Goal: Task Accomplishment & Management: Use online tool/utility

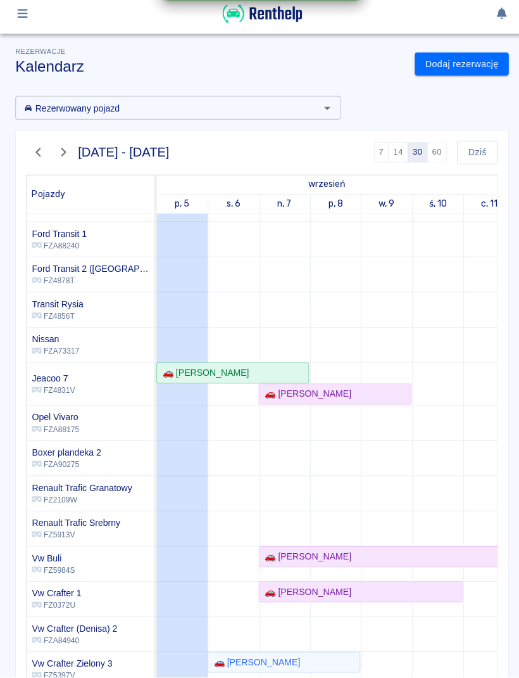
scroll to position [236, 0]
click at [336, 656] on div "🚗 [PERSON_NAME]" at bounding box center [281, 662] width 149 height 13
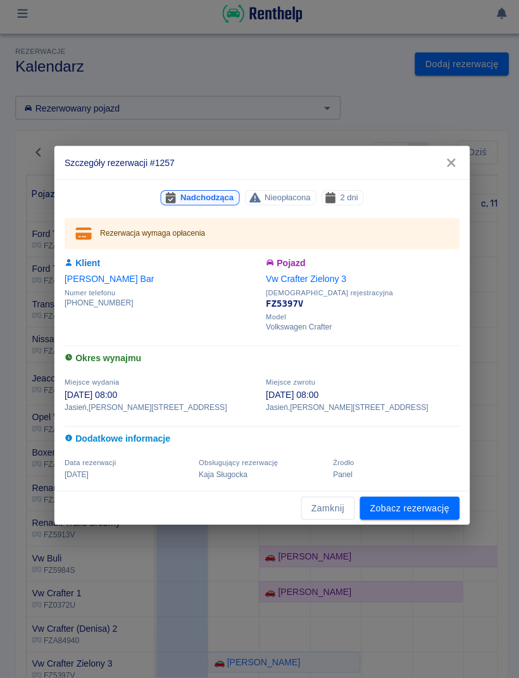
click at [399, 484] on div "Nadchodząca Nieopłacona 2 dni Rezerwacja wymaga opłacenia Klient [PERSON_NAME] …" at bounding box center [260, 338] width 412 height 309
click at [384, 500] on link "Zobacz rezerwację" at bounding box center [406, 509] width 99 height 23
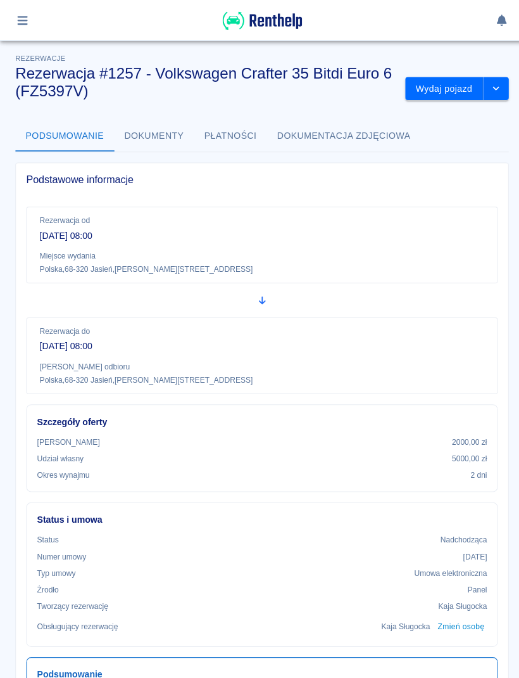
click at [441, 84] on button "Wydaj pojazd" at bounding box center [440, 88] width 77 height 23
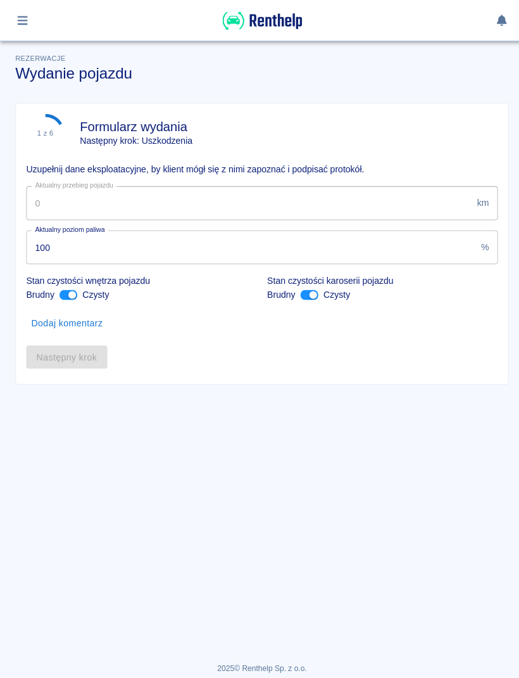
type input "33960"
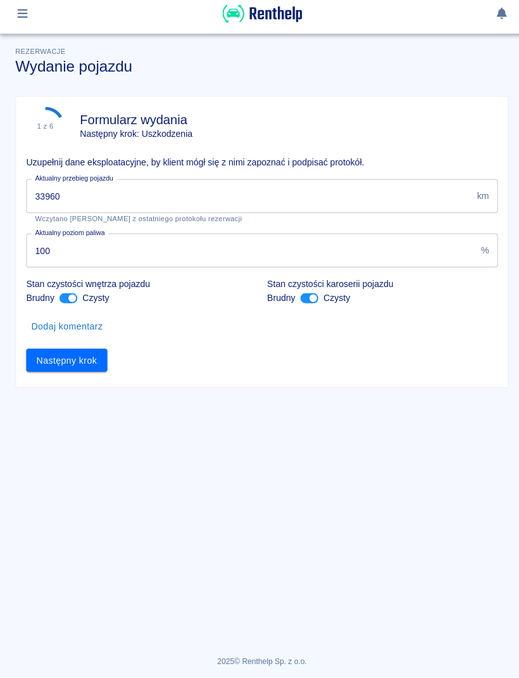
click at [80, 356] on button "Następny krok" at bounding box center [66, 363] width 80 height 23
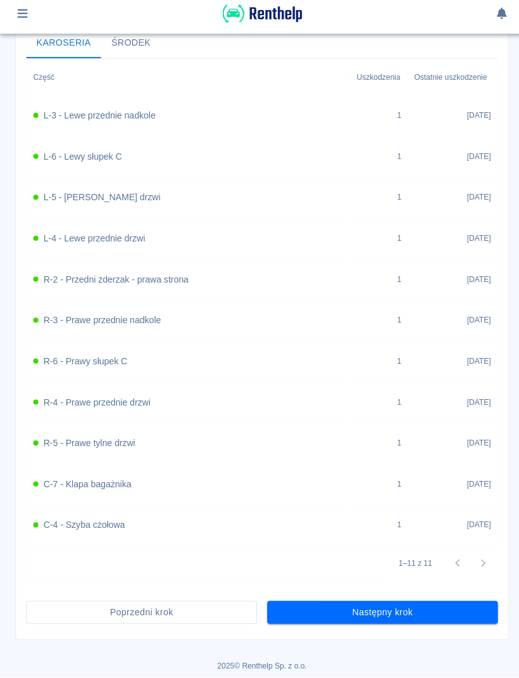
scroll to position [493, 0]
click at [422, 602] on button "Następny krok" at bounding box center [379, 613] width 229 height 23
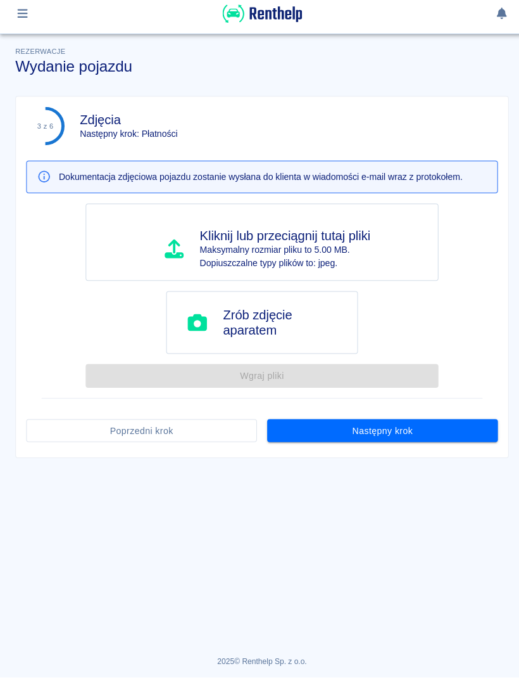
scroll to position [0, 0]
click at [424, 435] on button "Następny krok" at bounding box center [379, 433] width 229 height 23
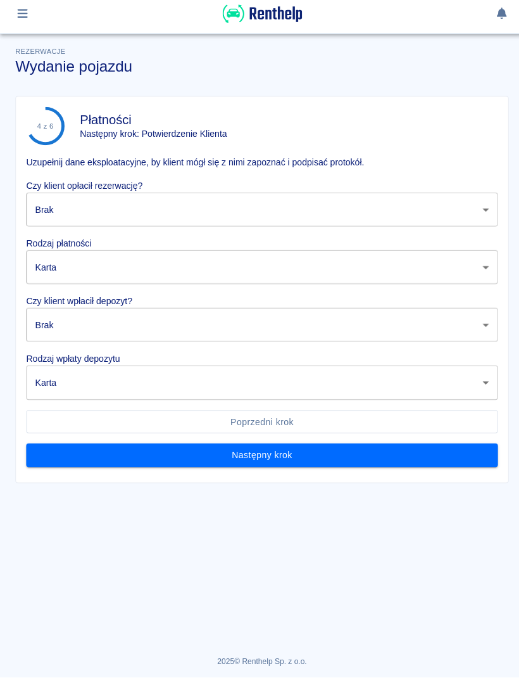
click at [430, 205] on body "Używamy plików Cookies, by zapewnić Ci najlepsze możliwe doświadczenie. Aby dow…" at bounding box center [259, 339] width 519 height 678
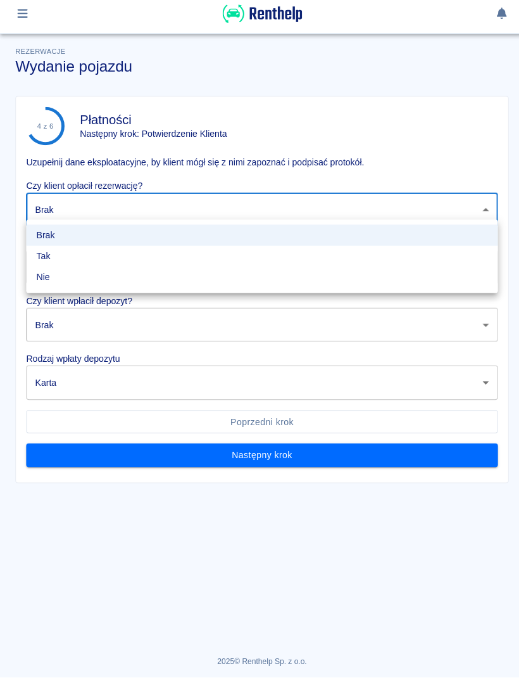
click at [129, 263] on li "Tak" at bounding box center [259, 260] width 467 height 21
type input "true"
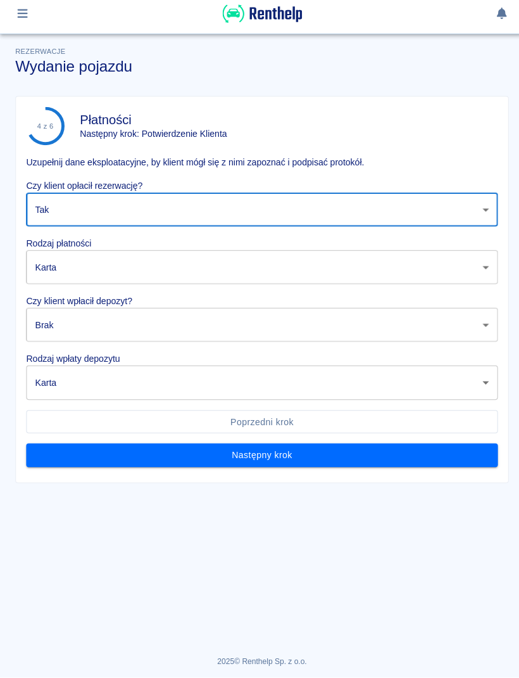
click at [143, 267] on body "Używamy plików Cookies, by zapewnić Ci najlepsze możliwe doświadczenie. Aby dow…" at bounding box center [259, 339] width 519 height 678
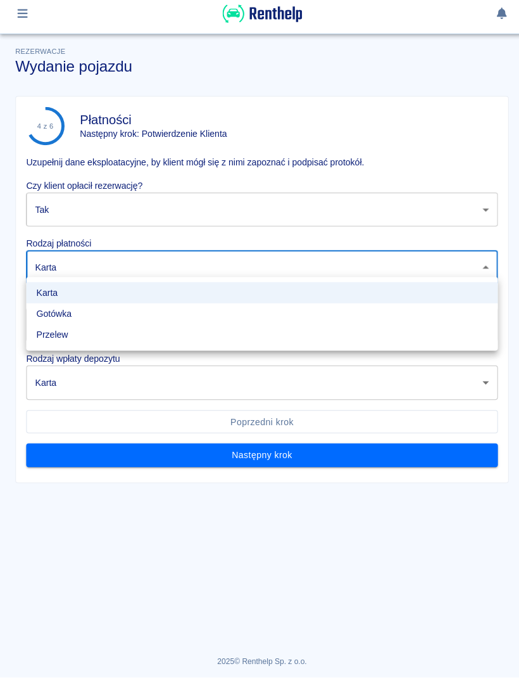
click at [100, 320] on li "Gotówka" at bounding box center [259, 317] width 467 height 21
type input "cash"
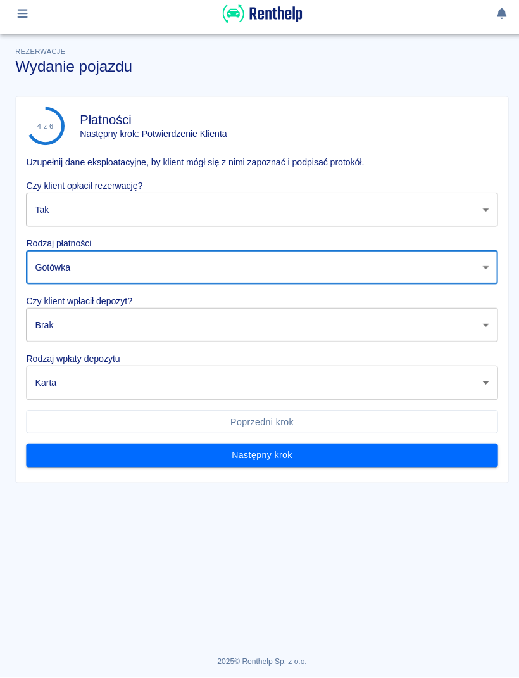
click at [132, 327] on body "Używamy plików Cookies, by zapewnić Ci najlepsze możliwe doświadczenie. Aby dow…" at bounding box center [259, 339] width 519 height 678
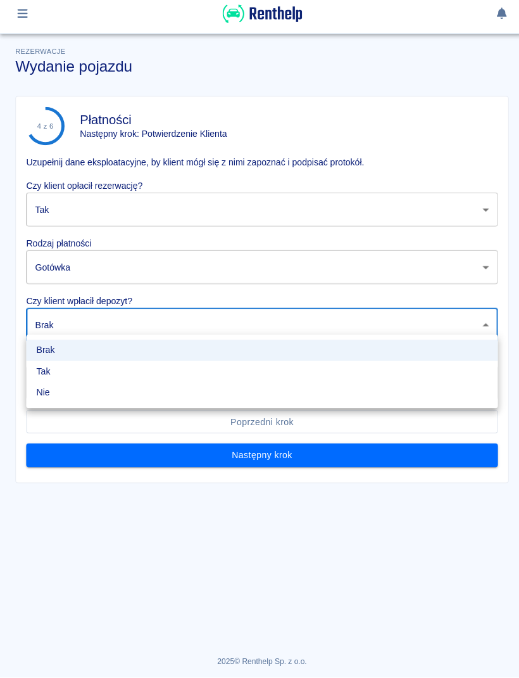
click at [90, 385] on li "Nie" at bounding box center [259, 395] width 467 height 21
type input "false"
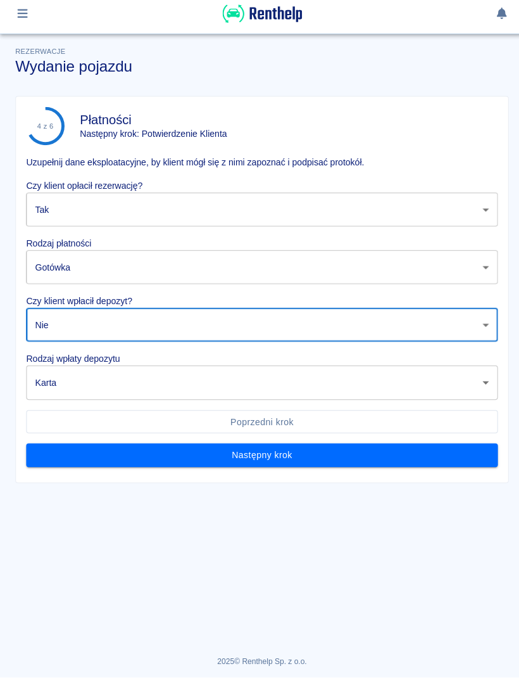
click at [117, 389] on body "Używamy plików Cookies, by zapewnić Ci najlepsze możliwe doświadczenie. Aby dow…" at bounding box center [259, 339] width 519 height 678
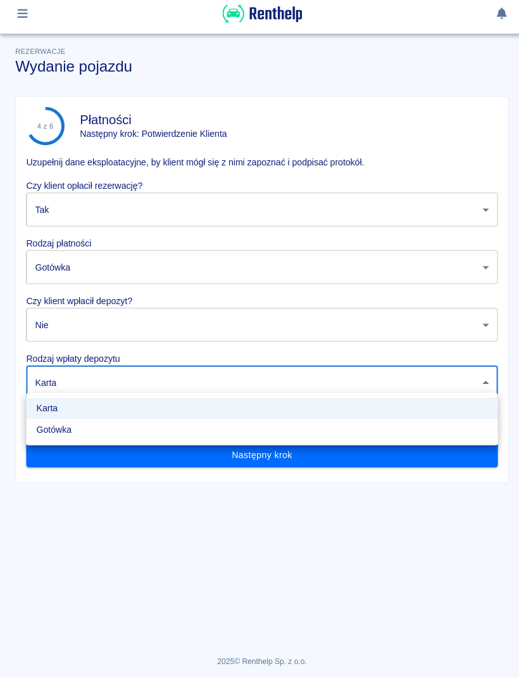
click at [96, 433] on li "Gotówka" at bounding box center [259, 432] width 467 height 21
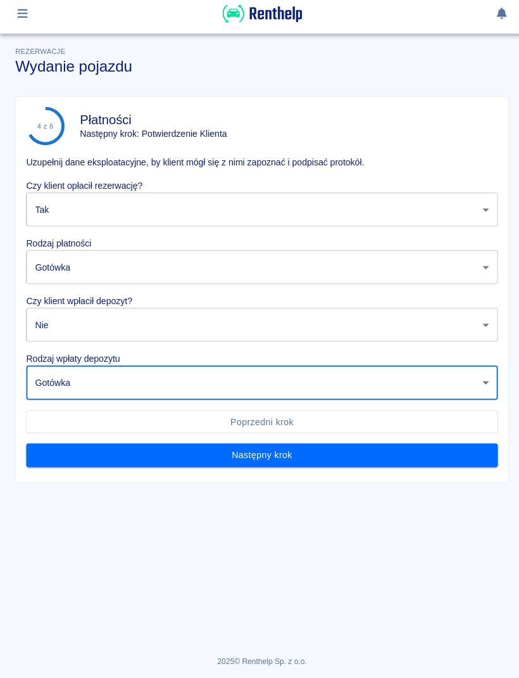
type input "cash"
click at [189, 452] on button "Następny krok" at bounding box center [259, 457] width 467 height 23
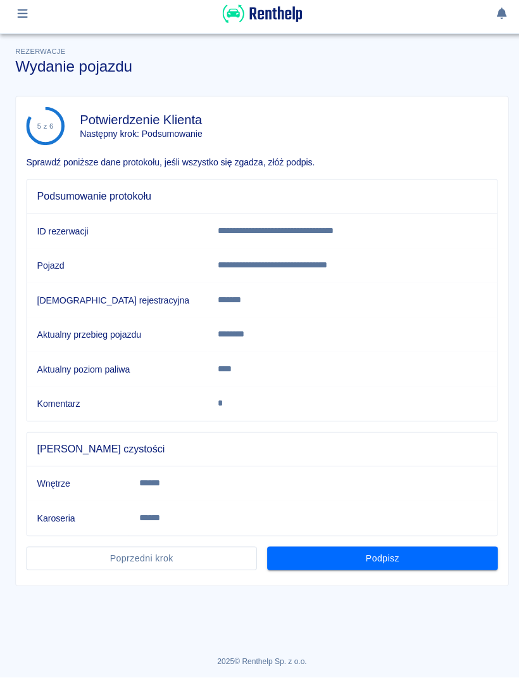
click at [444, 560] on button "Podpisz" at bounding box center [379, 559] width 229 height 23
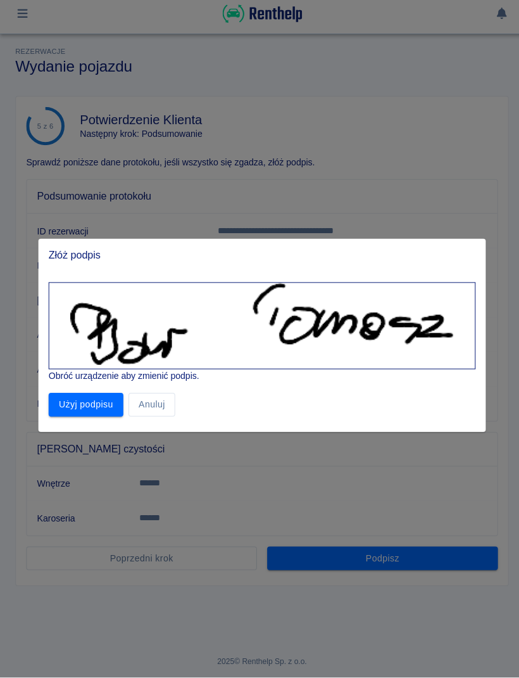
click at [91, 405] on button "Użyj podpisu" at bounding box center [85, 407] width 74 height 23
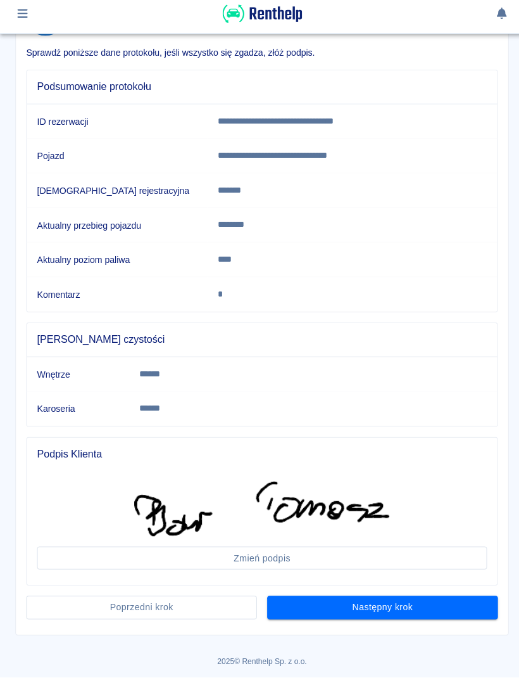
scroll to position [108, 0]
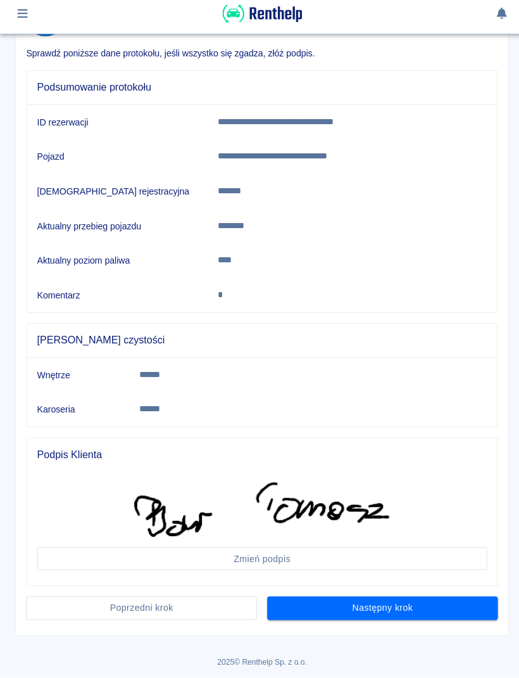
click at [458, 602] on button "Następny krok" at bounding box center [379, 608] width 229 height 23
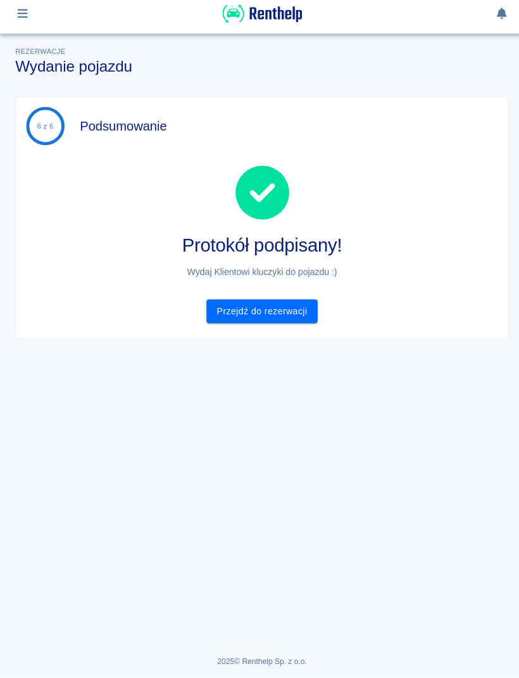
scroll to position [0, 0]
click at [279, 303] on link "Przejdź do rezerwacji" at bounding box center [260, 314] width 110 height 23
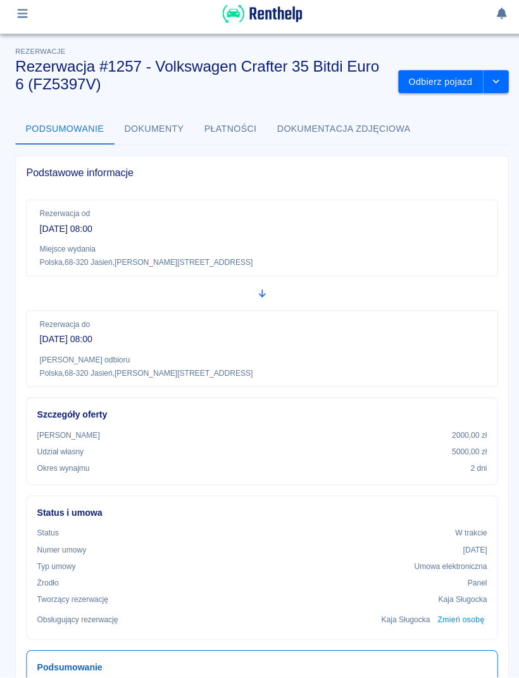
click at [289, 21] on img at bounding box center [259, 20] width 79 height 21
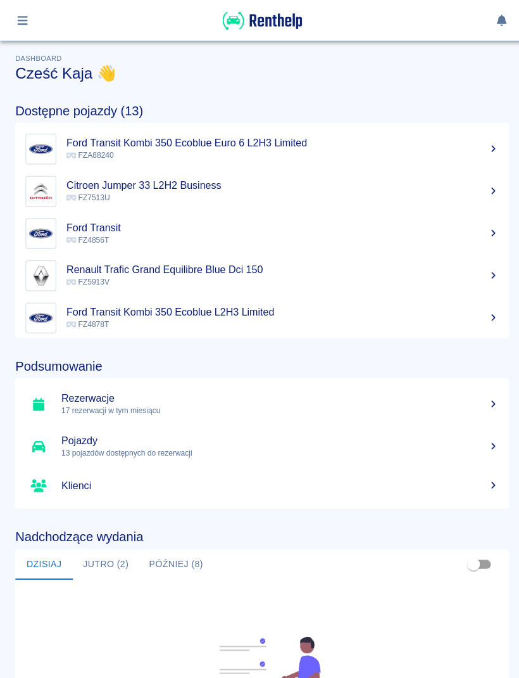
click at [30, 19] on button "button" at bounding box center [22, 21] width 25 height 22
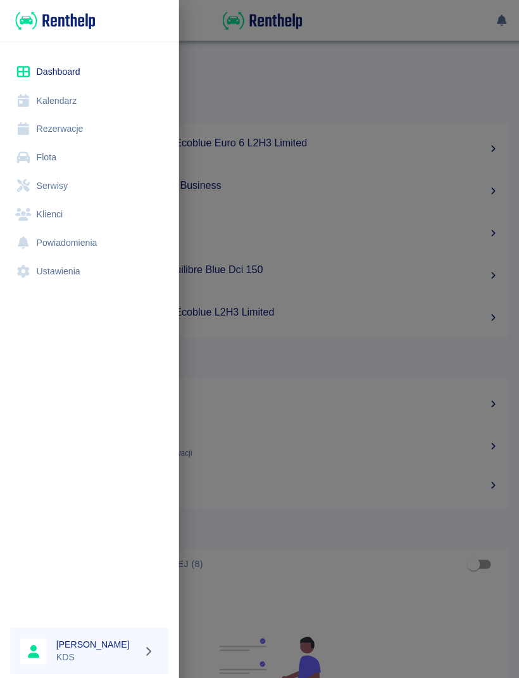
click at [75, 99] on link "Kalendarz" at bounding box center [88, 100] width 157 height 29
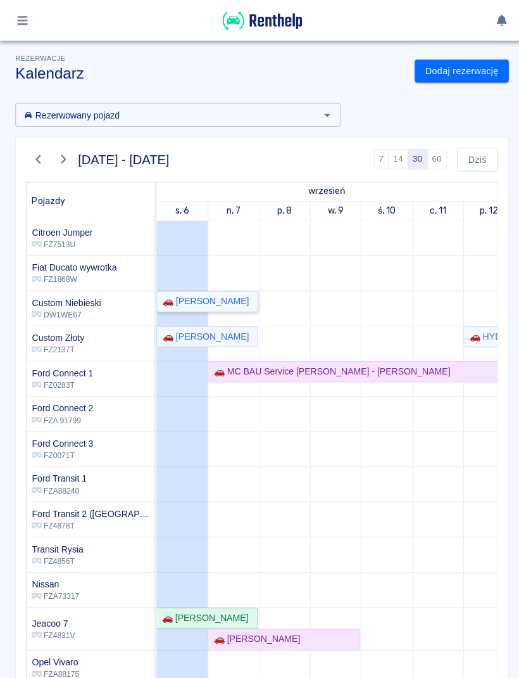
click at [227, 296] on div "🚗 [PERSON_NAME]" at bounding box center [201, 298] width 91 height 13
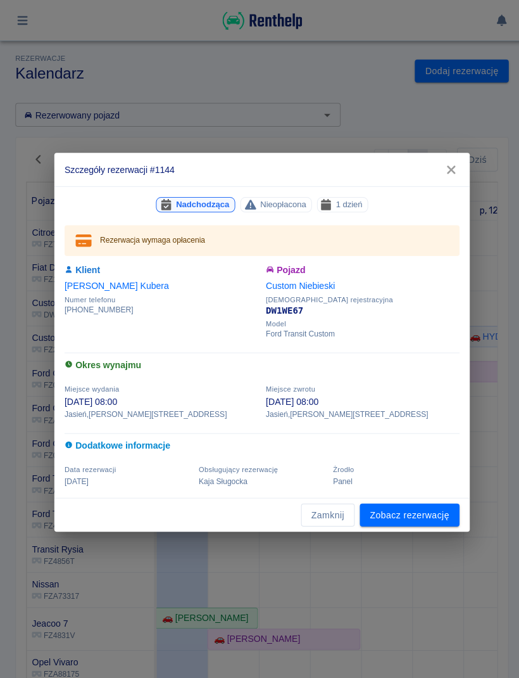
click at [405, 510] on link "Zobacz rezerwację" at bounding box center [406, 509] width 99 height 23
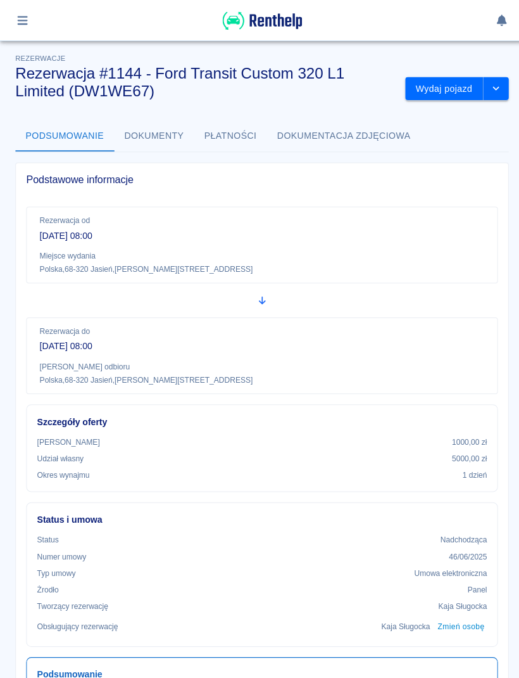
click at [445, 94] on button "Wydaj pojazd" at bounding box center [440, 88] width 77 height 23
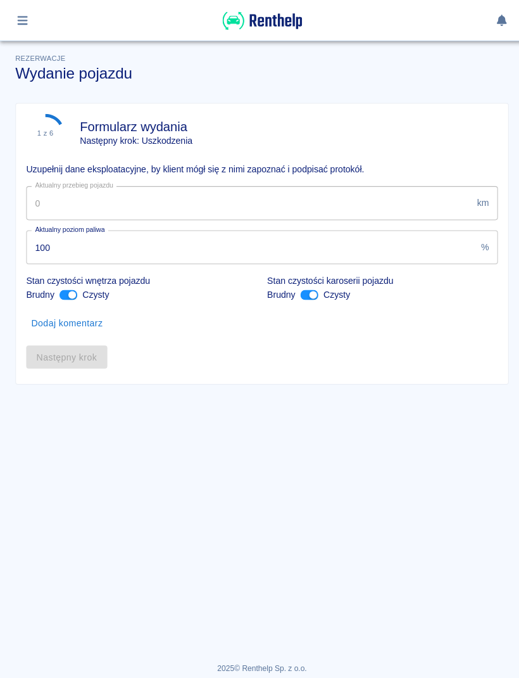
type input "105577"
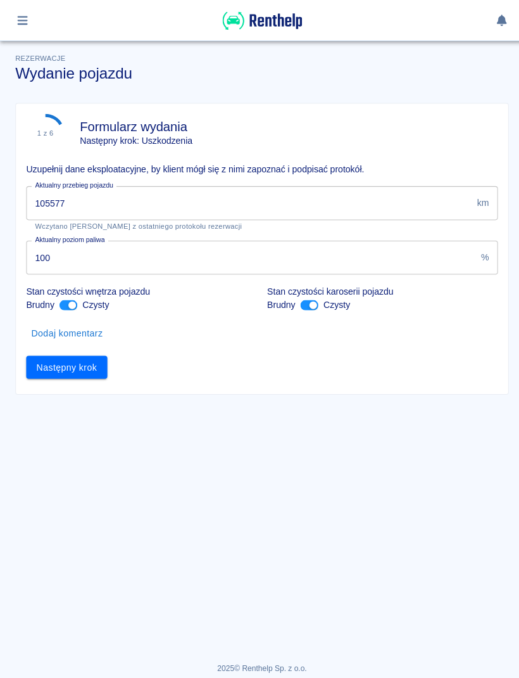
click at [101, 370] on button "Następny krok" at bounding box center [66, 363] width 80 height 23
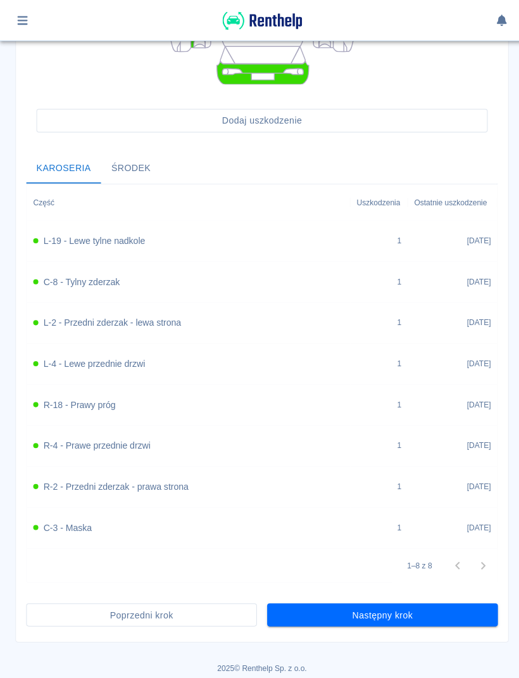
scroll to position [372, 0]
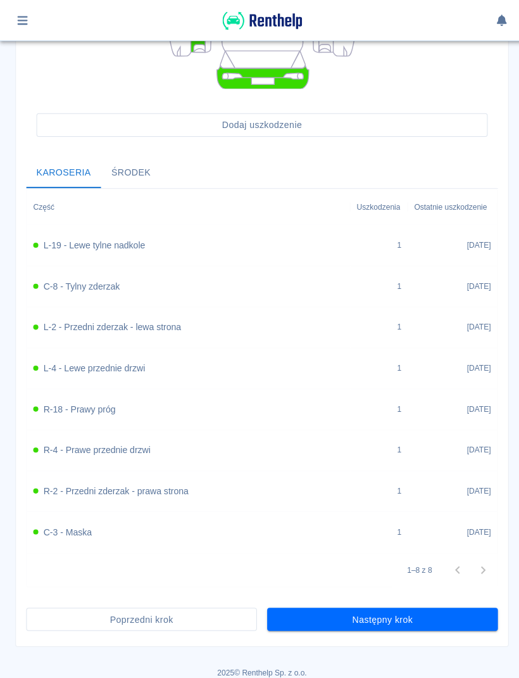
click at [421, 611] on button "Następny krok" at bounding box center [379, 613] width 229 height 23
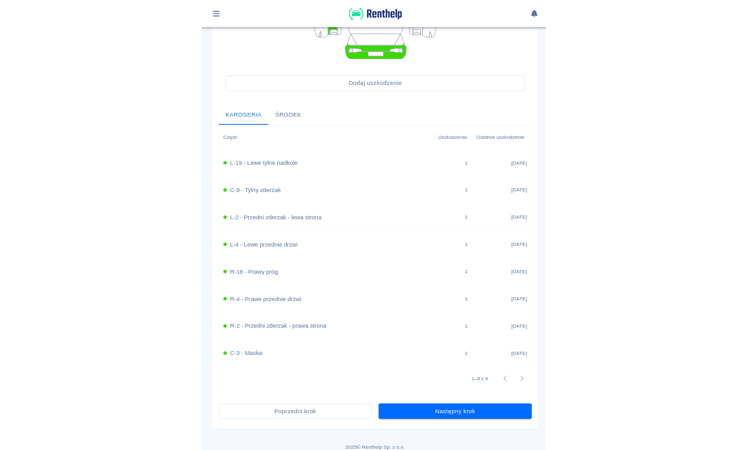
scroll to position [0, 0]
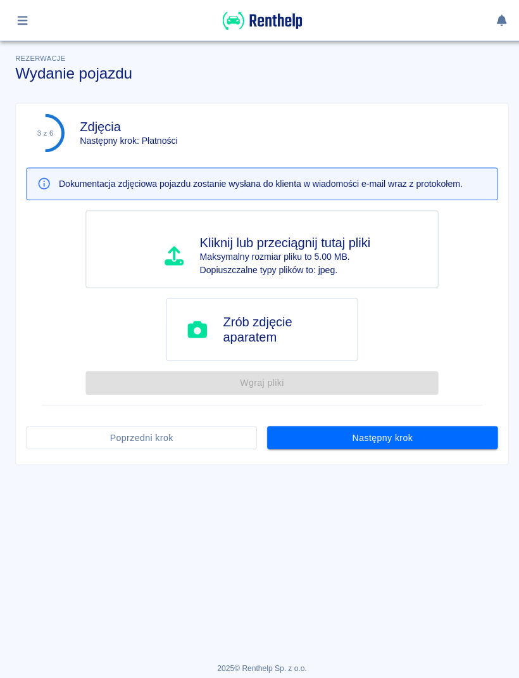
click at [439, 441] on button "Następny krok" at bounding box center [379, 433] width 229 height 23
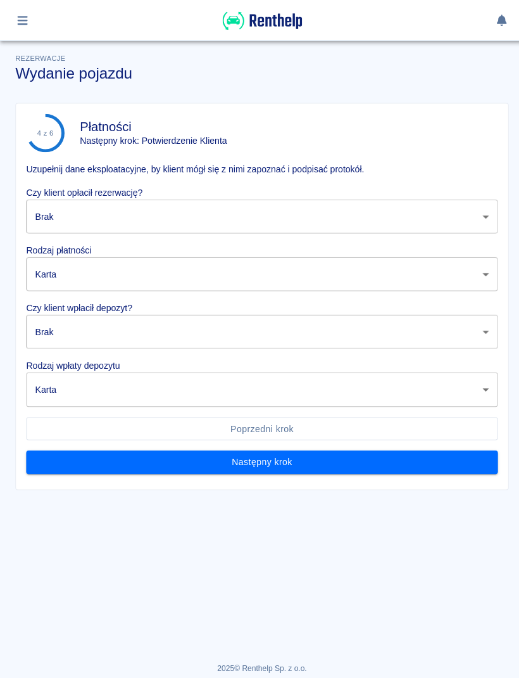
click at [410, 226] on body "Używamy plików Cookies, by zapewnić Ci najlepsze możliwe doświadczenie. Aby dow…" at bounding box center [259, 339] width 519 height 678
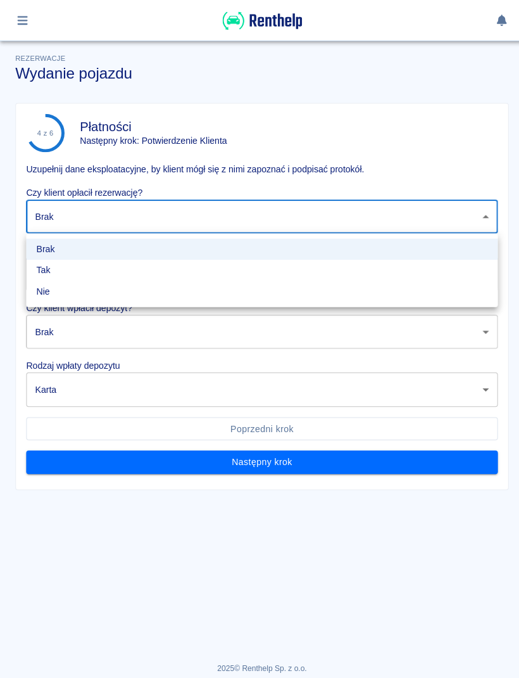
click at [129, 274] on li "Tak" at bounding box center [259, 267] width 467 height 21
type input "true"
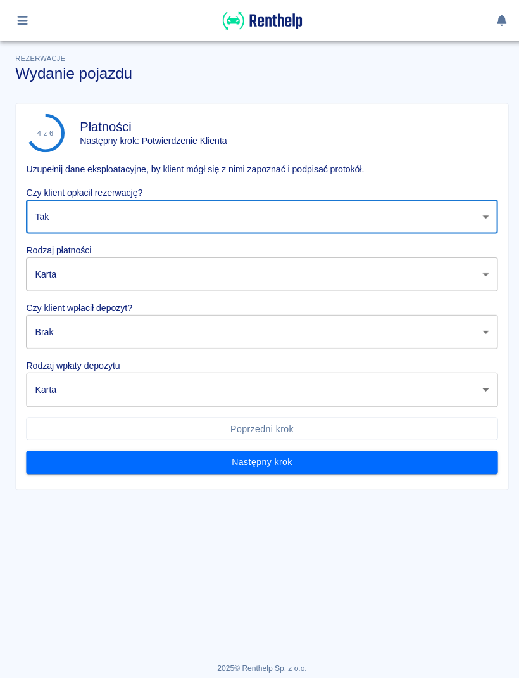
click at [117, 275] on body "Używamy plików Cookies, by zapewnić Ci najlepsze możliwe doświadczenie. Aby dow…" at bounding box center [259, 339] width 519 height 678
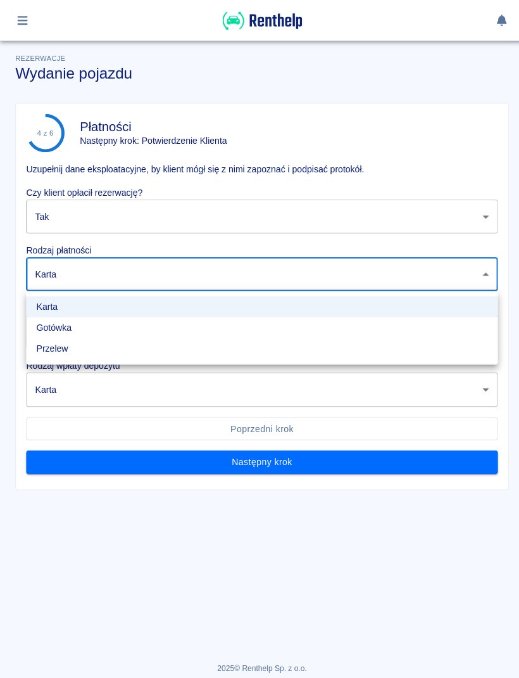
click at [77, 331] on li "Gotówka" at bounding box center [259, 324] width 467 height 21
type input "cash"
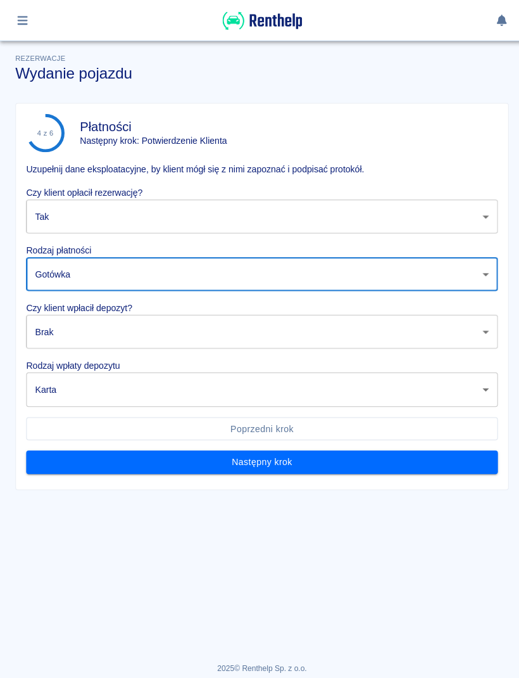
click at [95, 324] on body "Używamy plików Cookies, by zapewnić Ci najlepsze możliwe doświadczenie. Aby dow…" at bounding box center [259, 339] width 519 height 678
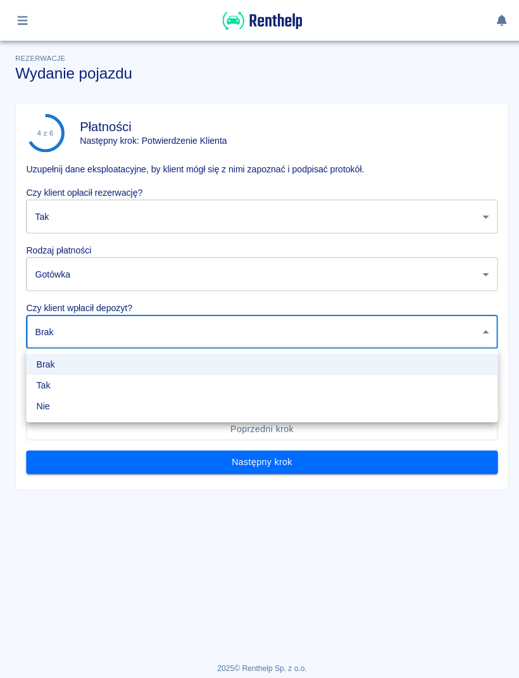
click at [62, 390] on li "Tak" at bounding box center [259, 381] width 467 height 21
type input "true"
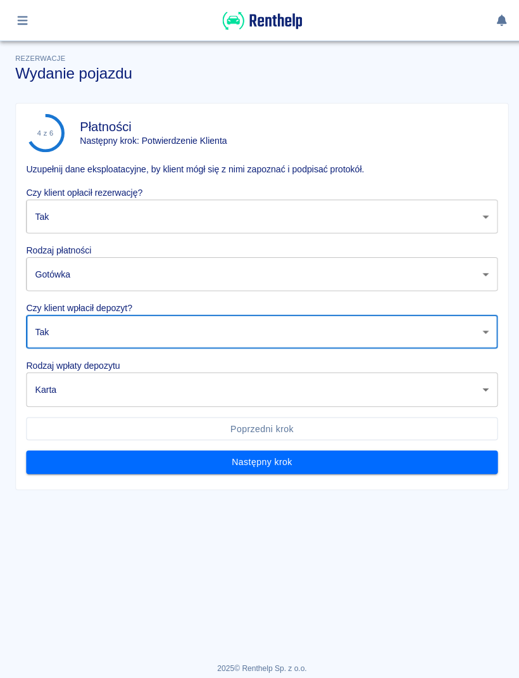
click at [89, 393] on body "Używamy plików Cookies, by zapewnić Ci najlepsze możliwe doświadczenie. Aby dow…" at bounding box center [259, 339] width 519 height 678
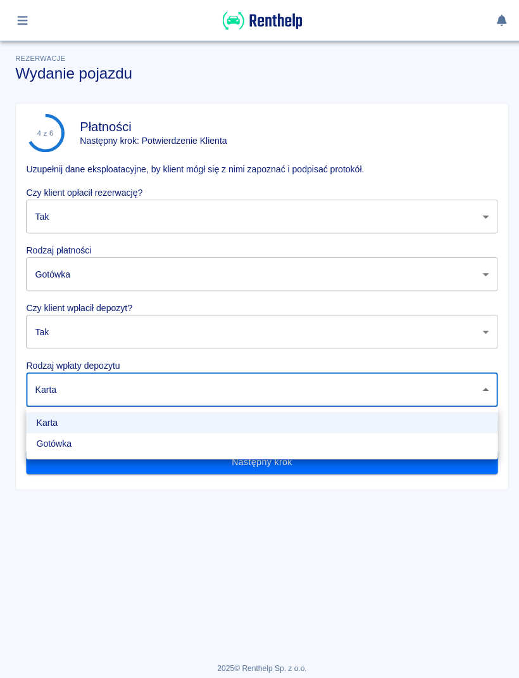
click at [82, 445] on li "Gotówka" at bounding box center [259, 439] width 467 height 21
type input "cash"
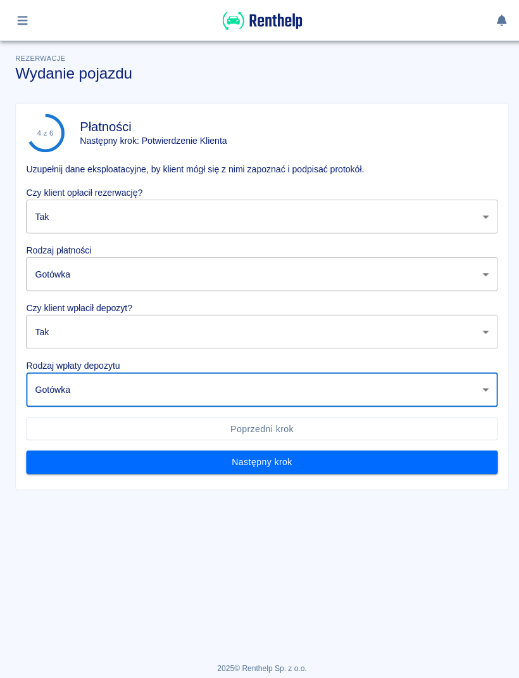
click at [257, 460] on button "Następny krok" at bounding box center [259, 457] width 467 height 23
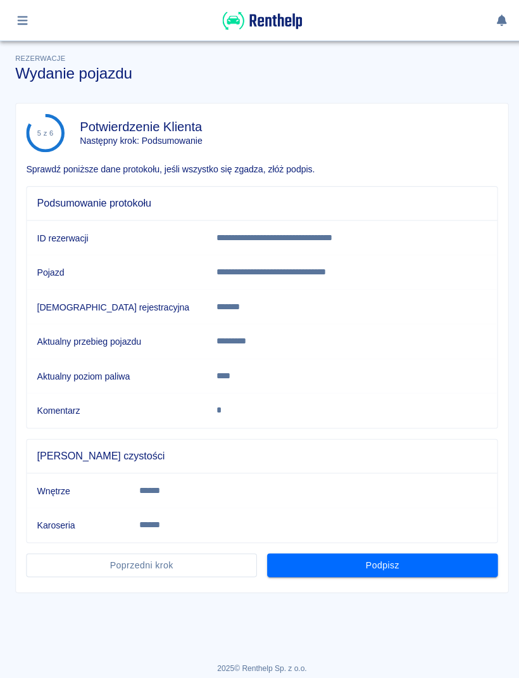
click at [431, 566] on button "Podpisz" at bounding box center [379, 559] width 229 height 23
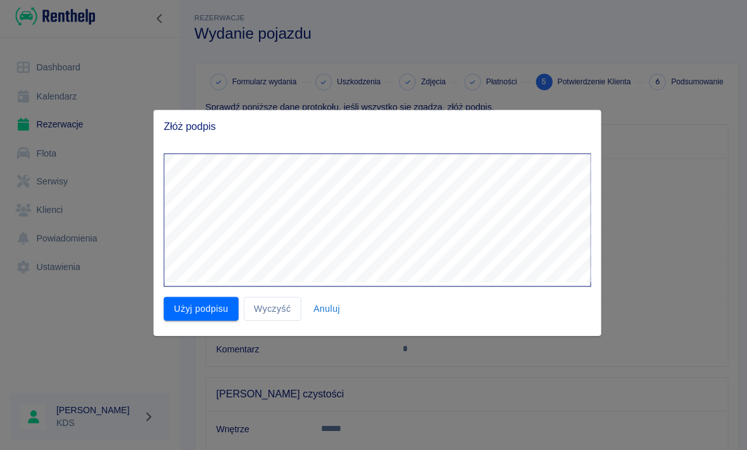
click at [220, 298] on button "Użyj podpisu" at bounding box center [199, 309] width 74 height 23
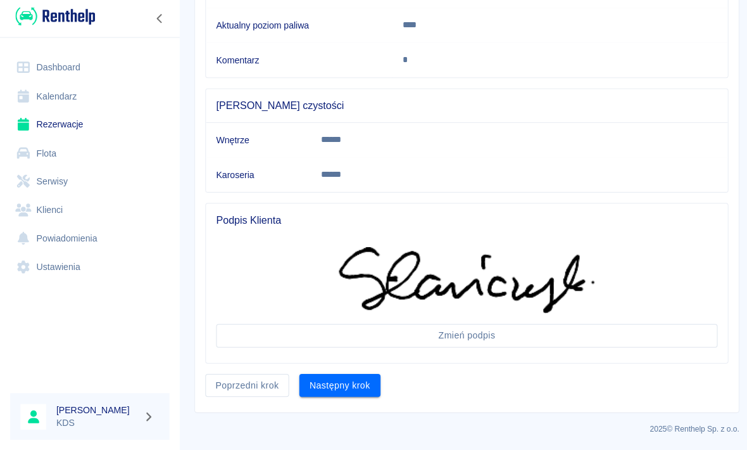
scroll to position [285, 0]
click at [353, 383] on button "Następny krok" at bounding box center [336, 386] width 80 height 23
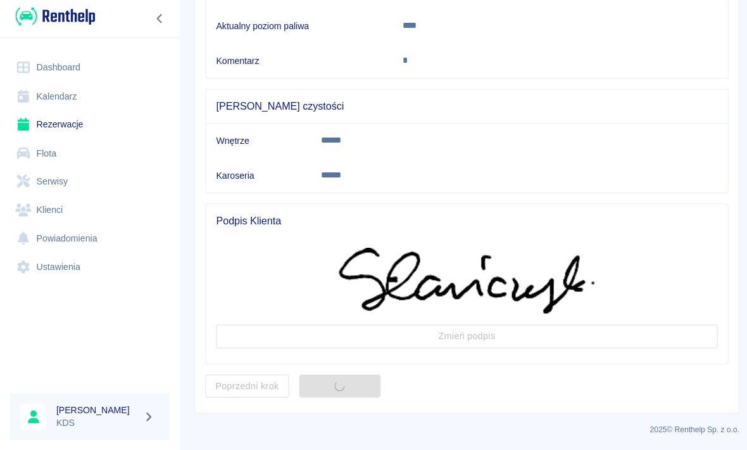
scroll to position [0, 0]
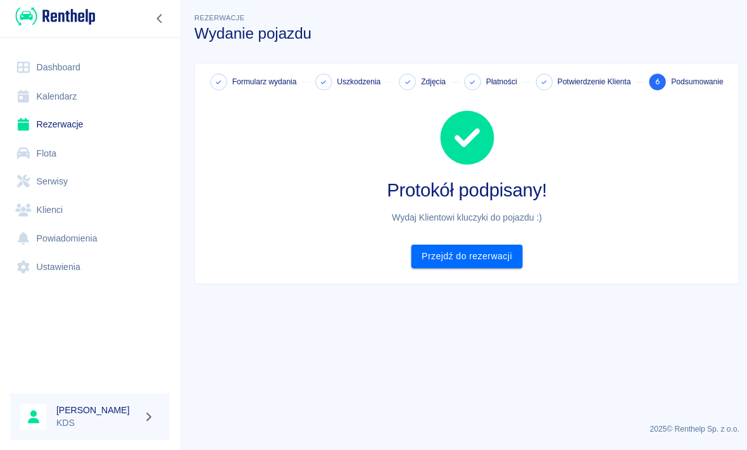
click at [486, 253] on link "Przejdź do rezerwacji" at bounding box center [462, 257] width 110 height 23
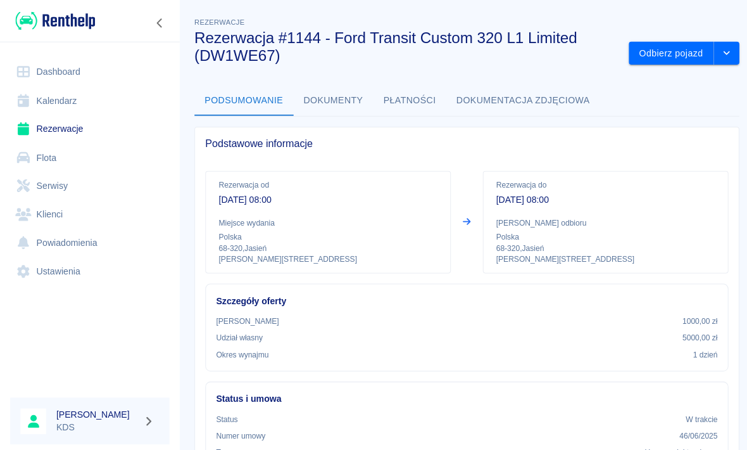
click at [63, 132] on link "Rezerwacje" at bounding box center [89, 127] width 158 height 29
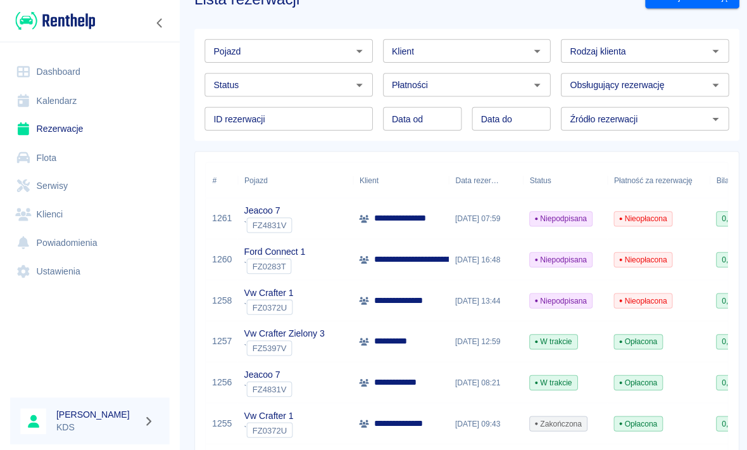
scroll to position [101, 0]
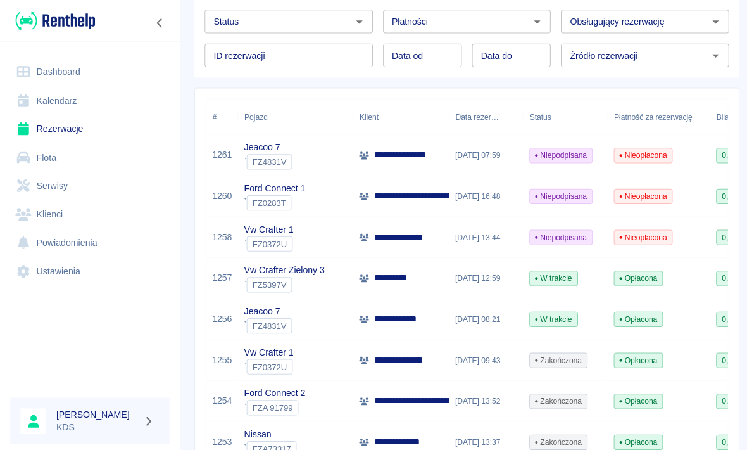
click at [64, 95] on link "Kalendarz" at bounding box center [89, 100] width 158 height 29
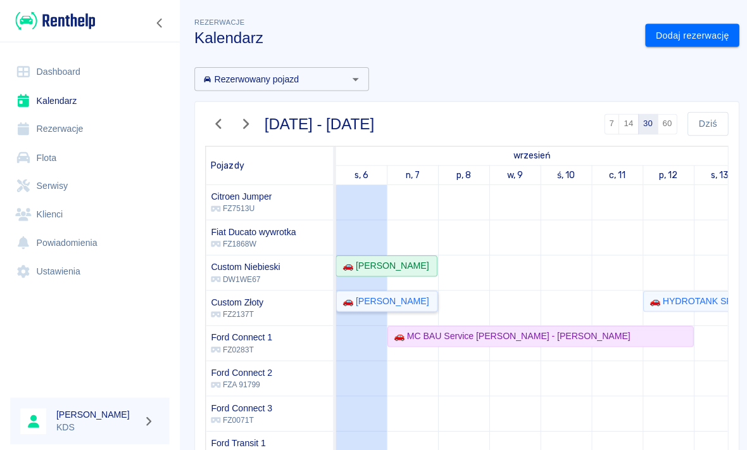
click at [410, 299] on div "🚗 [PERSON_NAME]" at bounding box center [379, 297] width 91 height 13
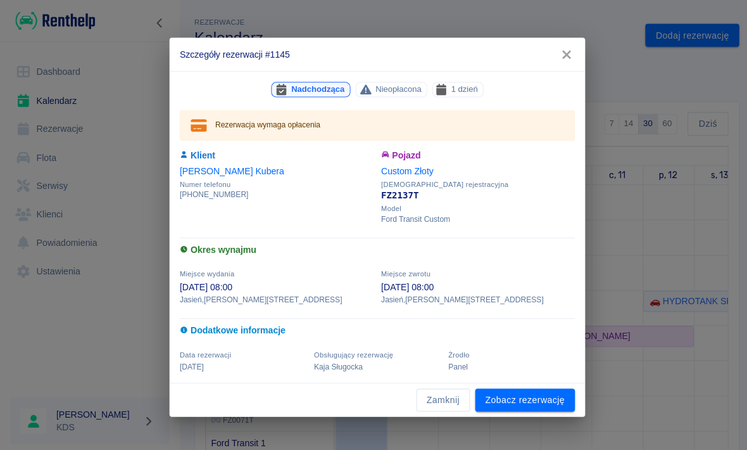
click at [519, 403] on link "Zobacz rezerwację" at bounding box center [520, 395] width 99 height 23
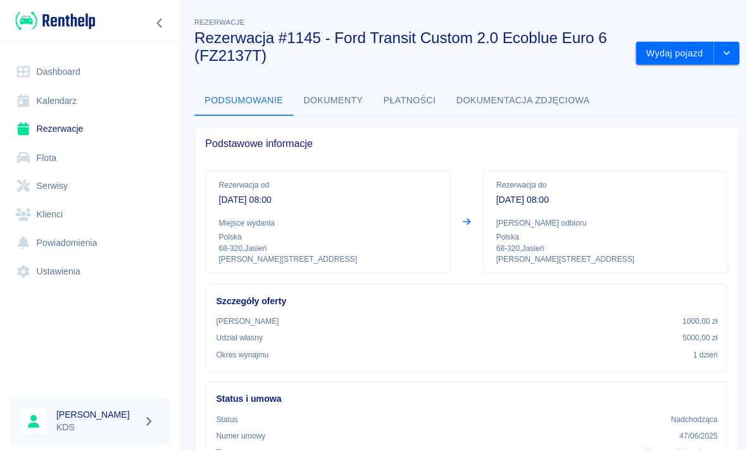
click at [519, 47] on button "Wydaj pojazd" at bounding box center [668, 52] width 77 height 23
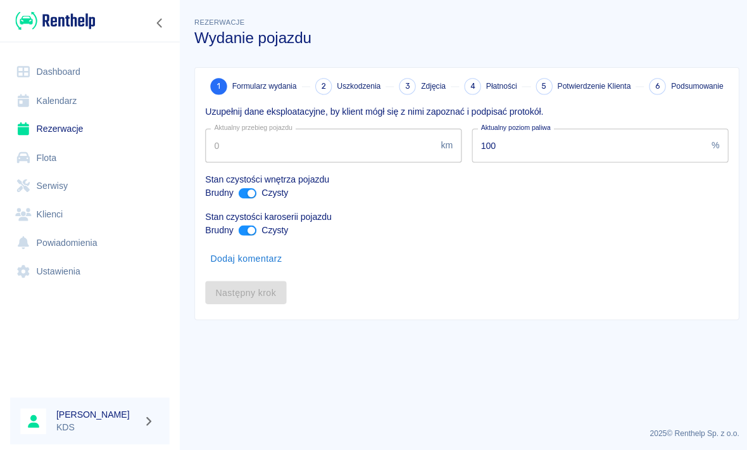
type input "117407"
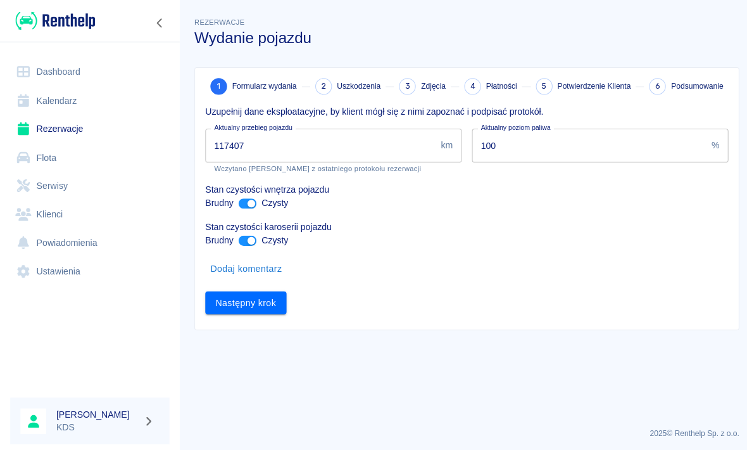
click at [276, 298] on button "Następny krok" at bounding box center [243, 299] width 80 height 23
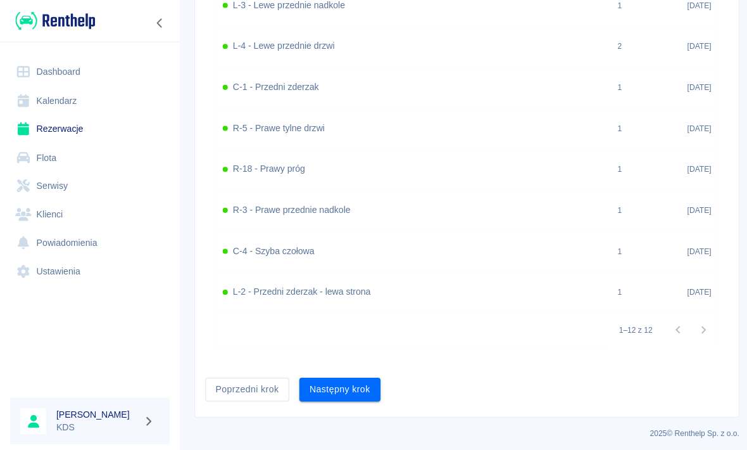
scroll to position [703, 0]
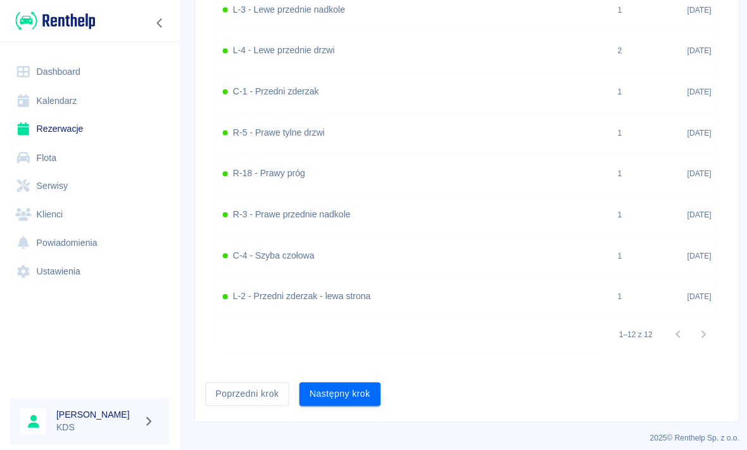
click at [364, 391] on button "Następny krok" at bounding box center [336, 389] width 80 height 23
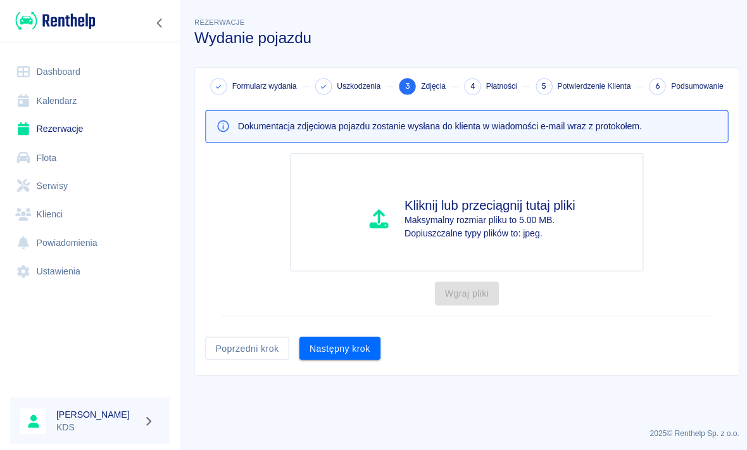
click at [349, 348] on button "Następny krok" at bounding box center [336, 344] width 80 height 23
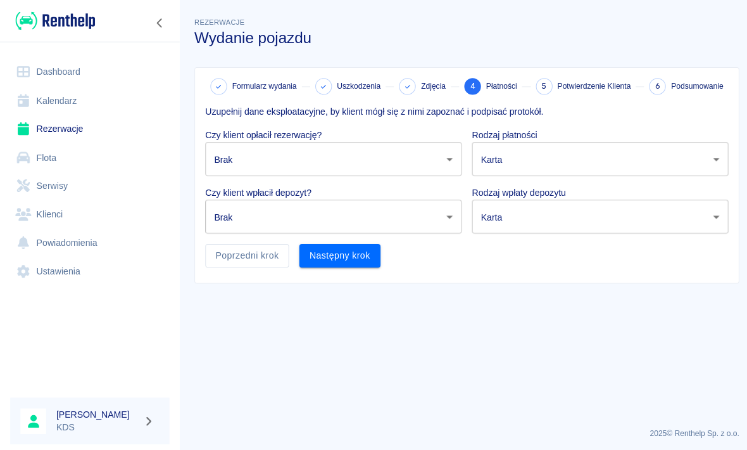
click at [431, 160] on body "Używamy plików Cookies, by zapewnić Ci najlepsze możliwe doświadczenie. Aby dow…" at bounding box center [373, 225] width 747 height 450
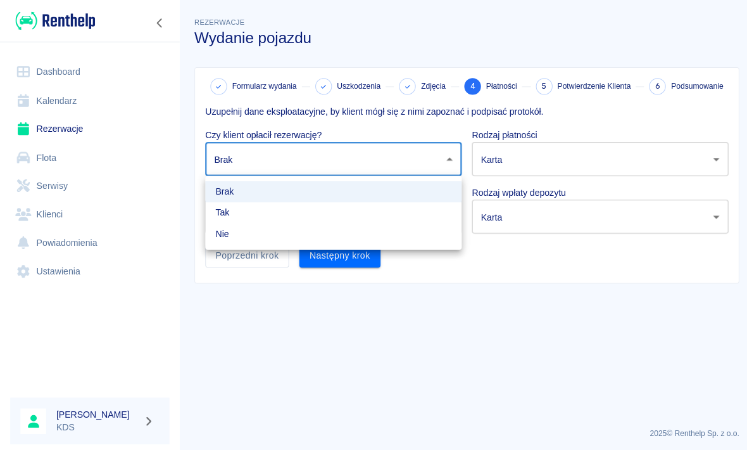
click at [262, 215] on li "Tak" at bounding box center [330, 210] width 254 height 21
type input "true"
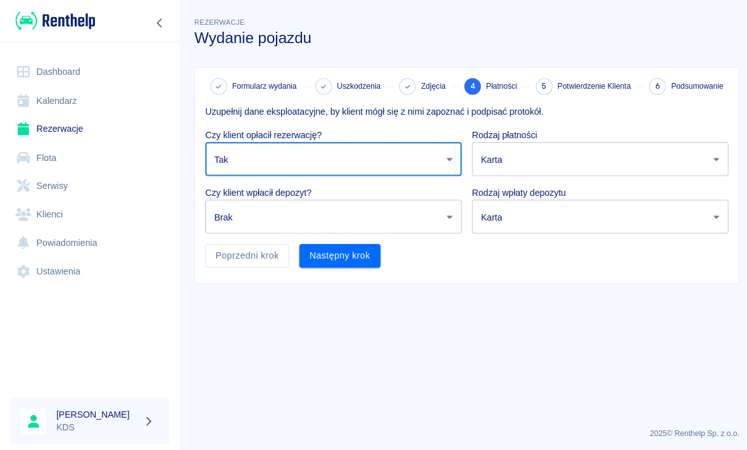
click at [292, 222] on body "Używamy plików Cookies, by zapewnić Ci najlepsze możliwe doświadczenie. Aby dow…" at bounding box center [373, 225] width 747 height 450
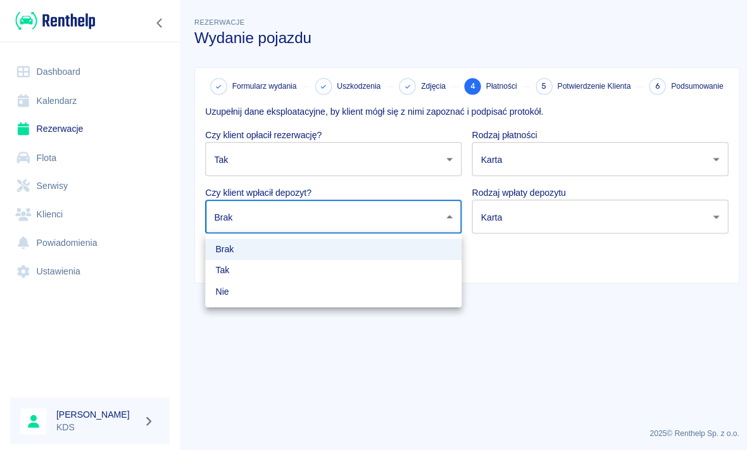
click at [259, 274] on li "Tak" at bounding box center [330, 267] width 254 height 21
type input "true"
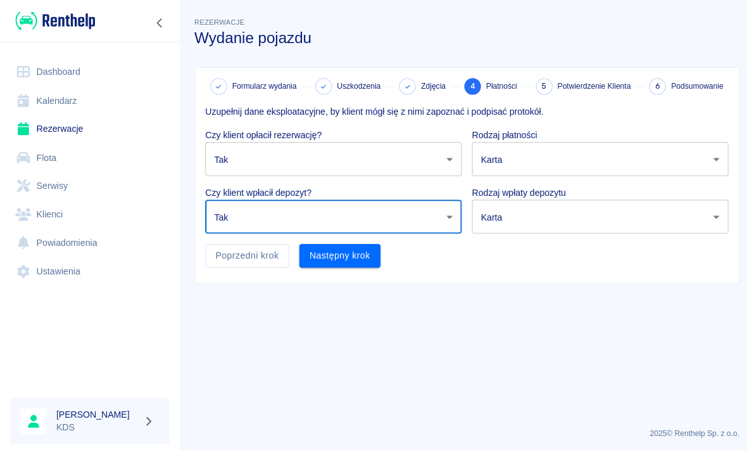
click at [519, 160] on body "Używamy plików Cookies, by zapewnić Ci najlepsze możliwe doświadczenie. Aby dow…" at bounding box center [373, 225] width 747 height 450
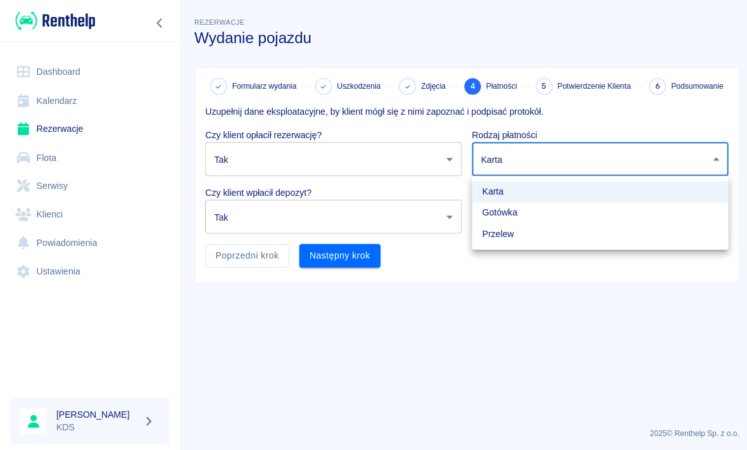
click at [519, 224] on li "Przelew" at bounding box center [594, 231] width 254 height 21
type input "bank_transfer"
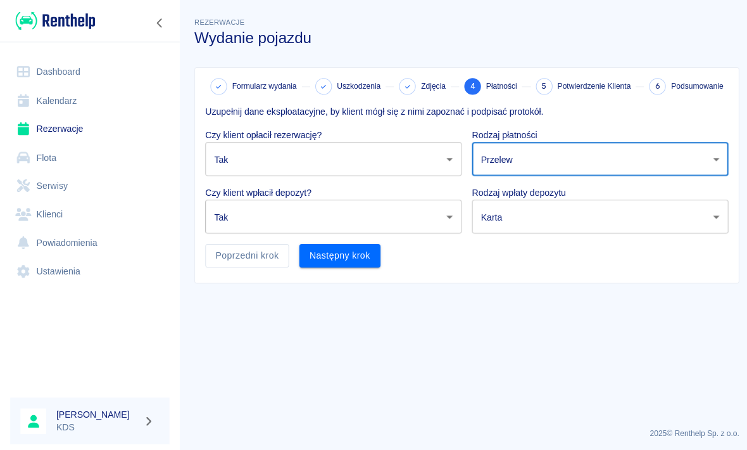
click at [519, 222] on body "Używamy plików Cookies, by zapewnić Ci najlepsze możliwe doświadczenie. Aby dow…" at bounding box center [373, 225] width 747 height 450
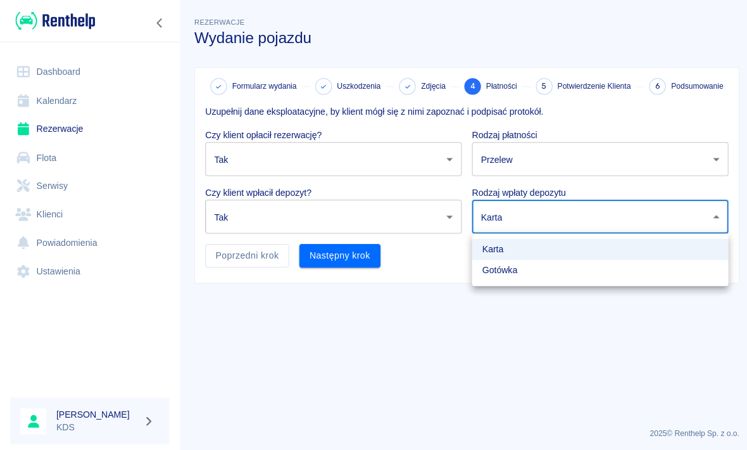
click at [519, 274] on li "Gotówka" at bounding box center [594, 267] width 254 height 21
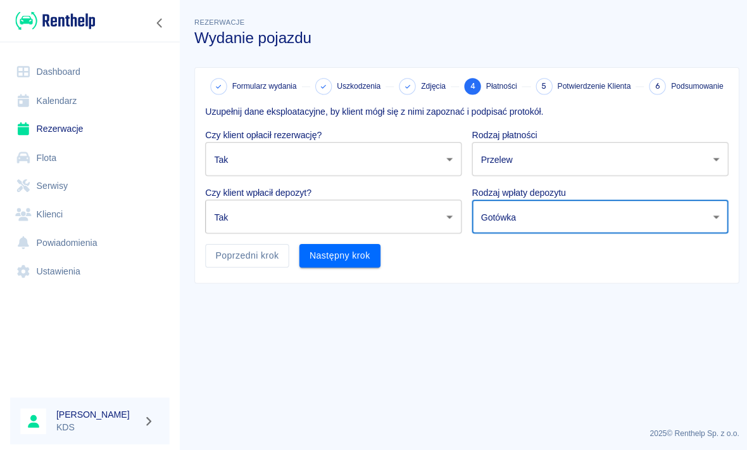
type input "cash"
click at [372, 262] on button "Następny krok" at bounding box center [336, 252] width 80 height 23
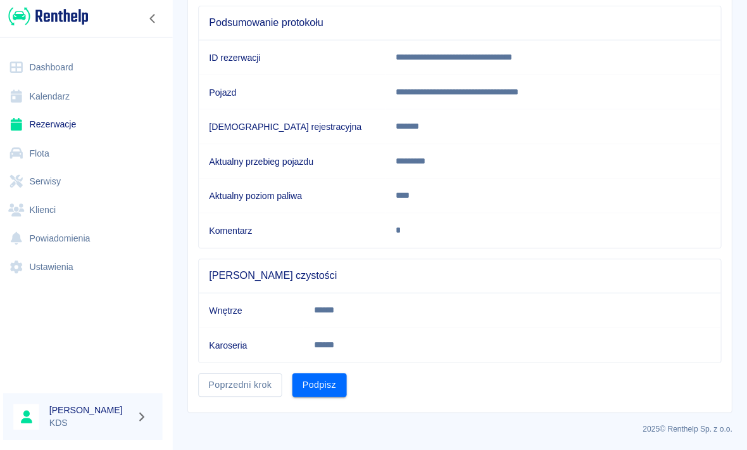
scroll to position [117, 0]
click at [334, 383] on button "Podpisz" at bounding box center [323, 385] width 54 height 23
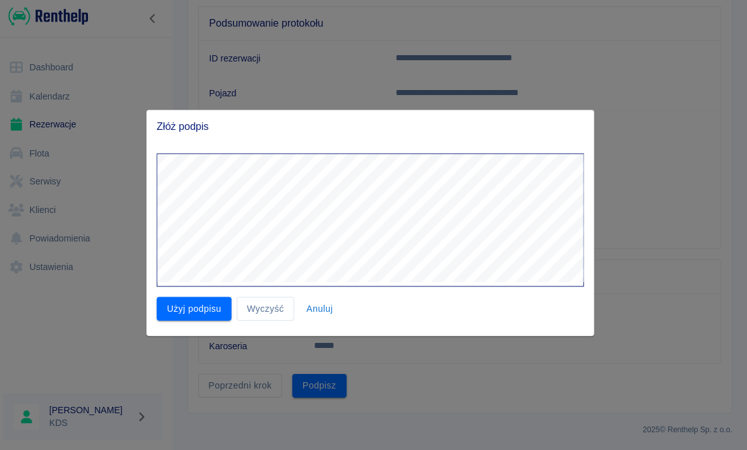
click at [285, 305] on button "Wyczyść" at bounding box center [269, 309] width 57 height 23
click at [206, 305] on button "Użyj podpisu" at bounding box center [199, 309] width 74 height 23
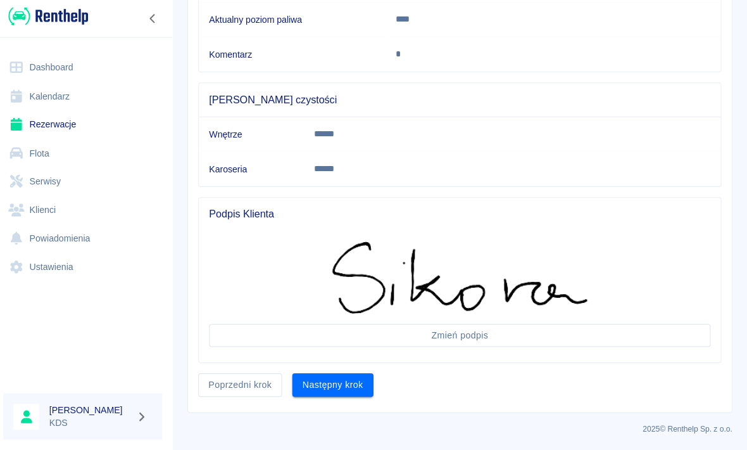
scroll to position [291, 0]
click at [365, 388] on button "Następny krok" at bounding box center [336, 385] width 80 height 23
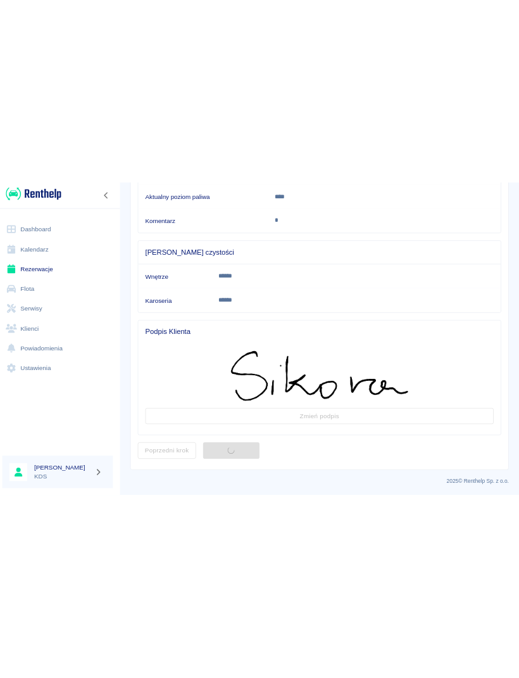
scroll to position [0, 0]
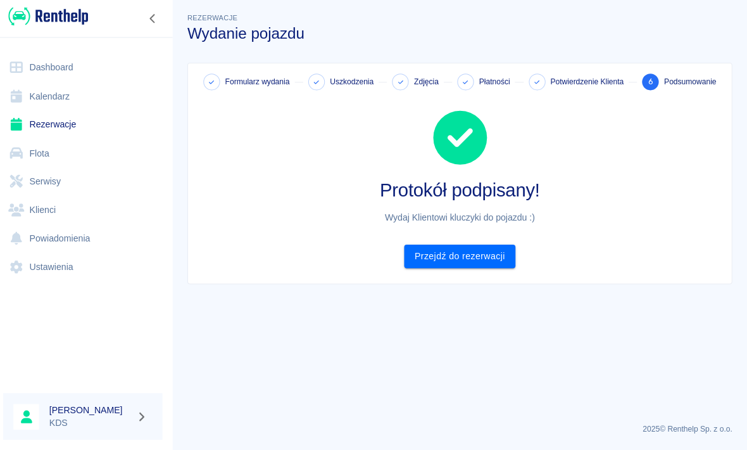
click at [497, 256] on link "Przejdź do rezerwacji" at bounding box center [462, 257] width 110 height 23
